Goal: Register for event/course

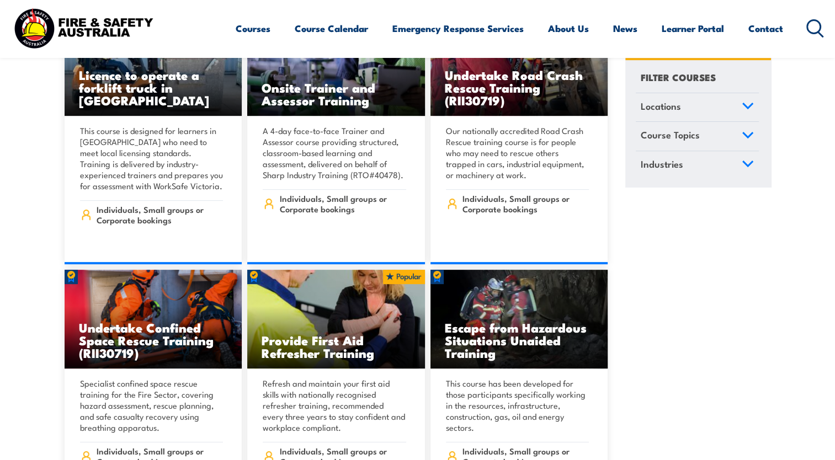
scroll to position [166, 0]
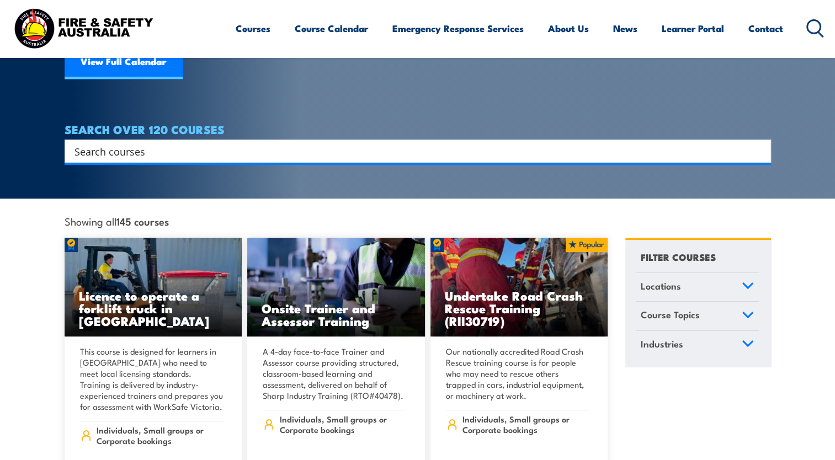
click at [722, 302] on link "Course Topics" at bounding box center [697, 316] width 123 height 29
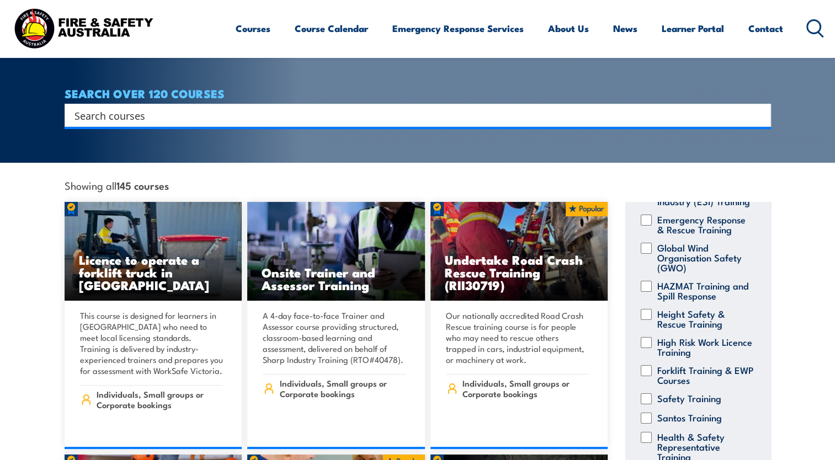
scroll to position [221, 0]
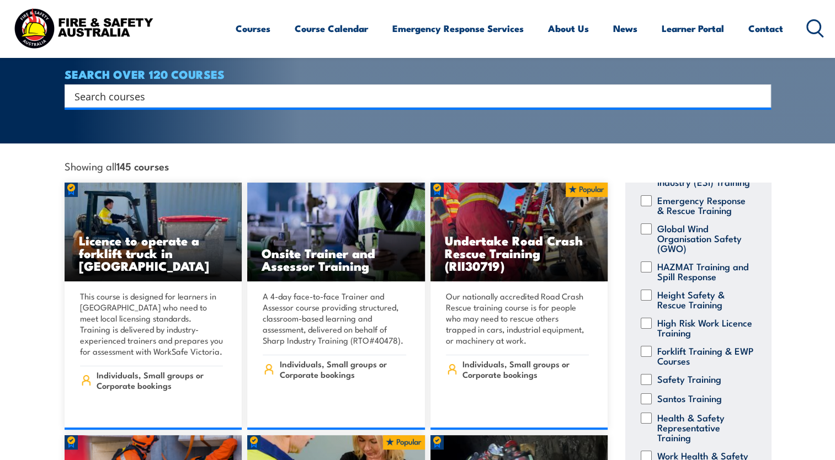
click at [650, 413] on input "Health & Safety Representative Training" at bounding box center [646, 418] width 11 height 11
checkbox input "true"
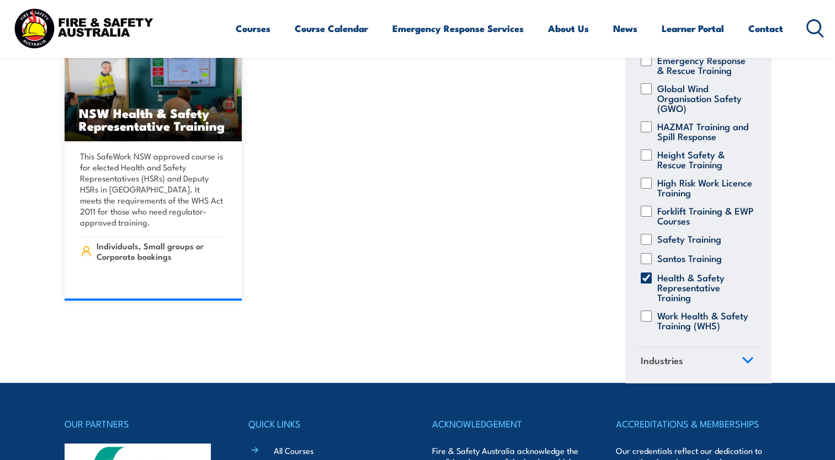
scroll to position [386, 0]
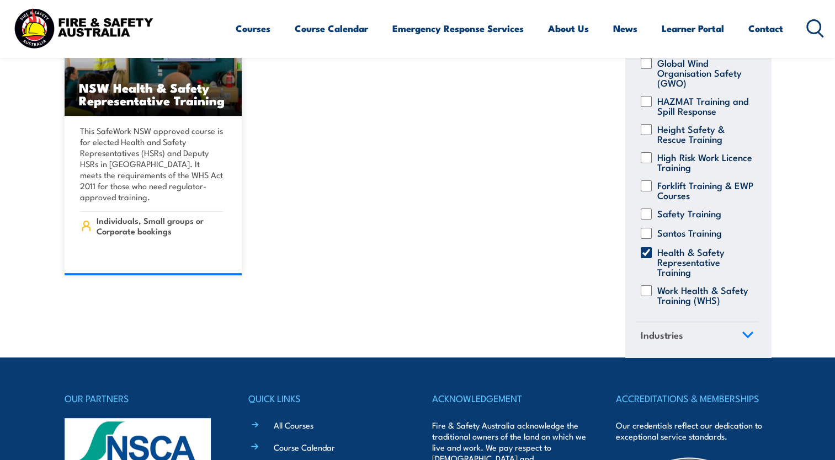
click at [645, 247] on input "Health & Safety Representative Training" at bounding box center [646, 252] width 11 height 11
checkbox input "false"
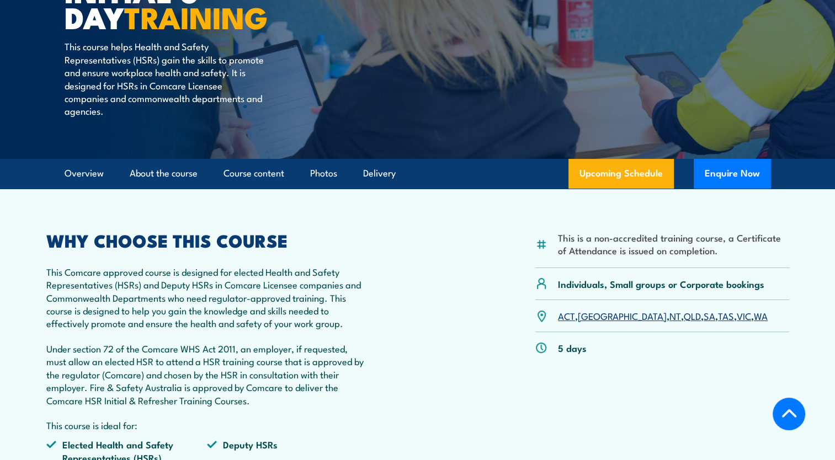
scroll to position [276, 0]
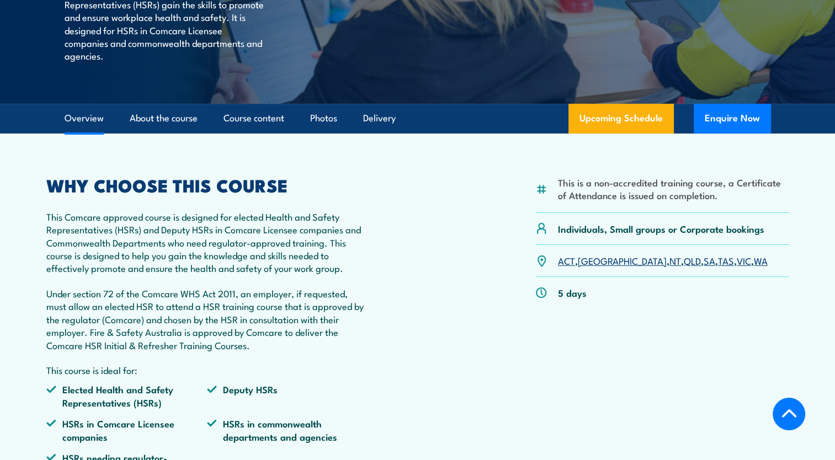
click at [684, 262] on link "QLD" at bounding box center [692, 260] width 17 height 13
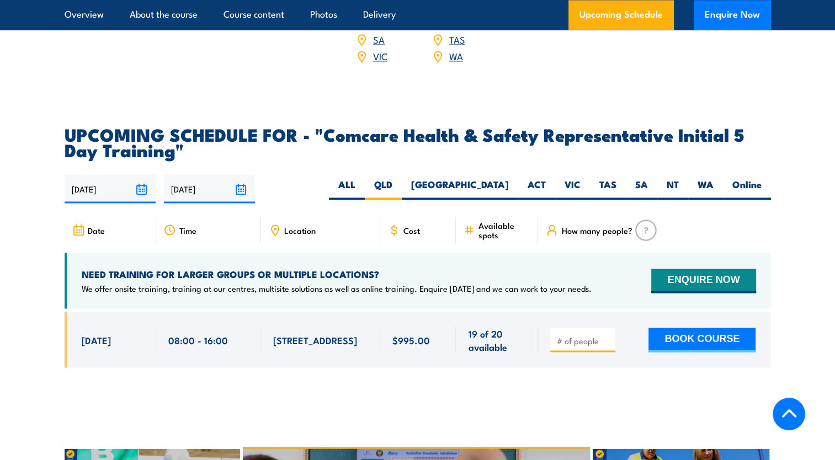
scroll to position [1844, 0]
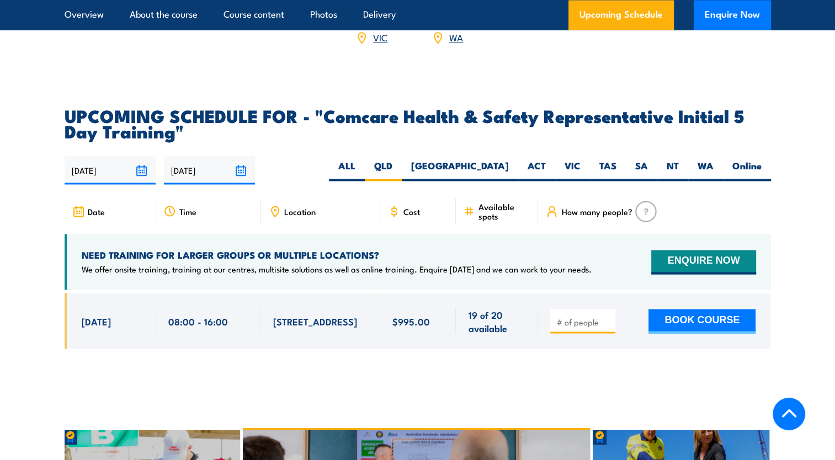
scroll to position [1776, 0]
